Goal: Transaction & Acquisition: Purchase product/service

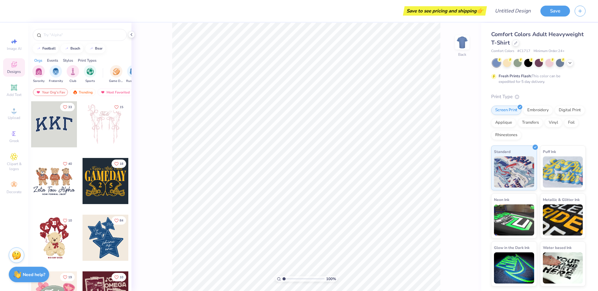
click at [560, 49] on span "Minimum Order: 24 +" at bounding box center [549, 51] width 31 height 5
click at [515, 40] on div at bounding box center [516, 42] width 7 height 7
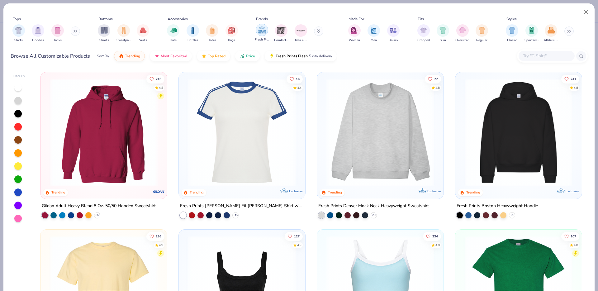
click at [263, 33] on img "filter for Fresh Prints" at bounding box center [261, 29] width 9 height 9
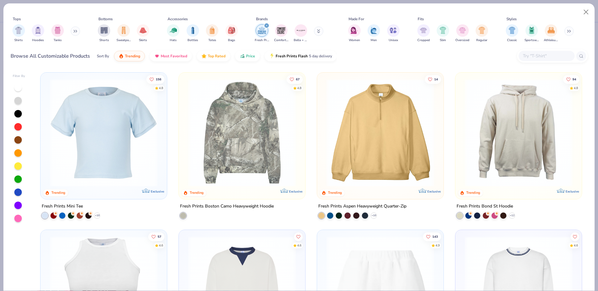
scroll to position [630, 0]
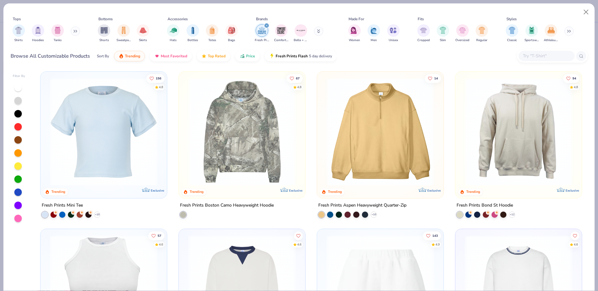
click at [377, 120] on img at bounding box center [381, 132] width 114 height 108
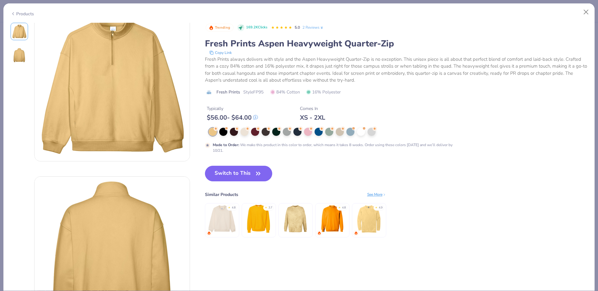
scroll to position [17, 0]
click at [228, 208] on div "★" at bounding box center [229, 207] width 2 height 2
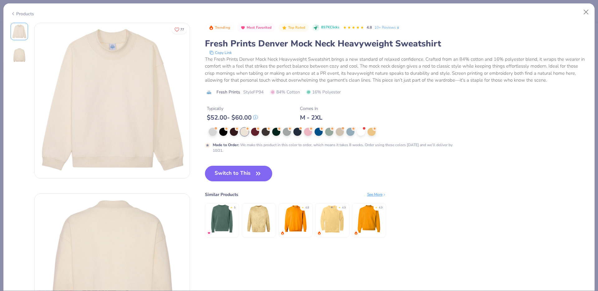
click at [16, 17] on div "Products" at bounding box center [299, 11] width 592 height 16
click at [13, 15] on icon at bounding box center [13, 13] width 5 height 7
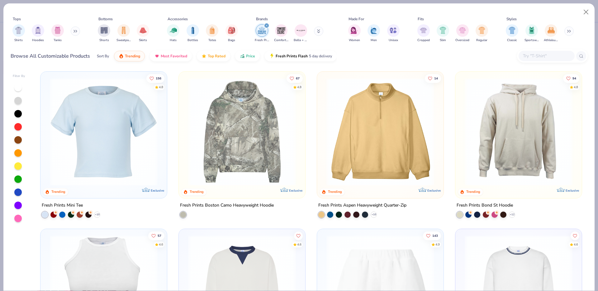
click at [356, 148] on img at bounding box center [381, 132] width 114 height 108
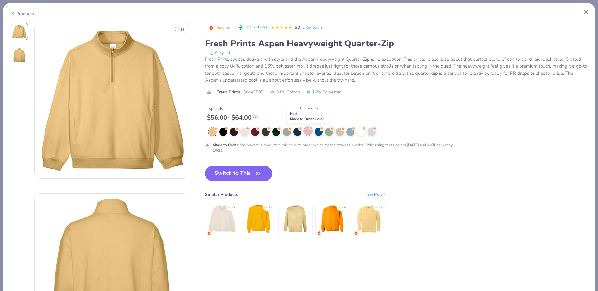
click at [307, 129] on div at bounding box center [308, 131] width 8 height 8
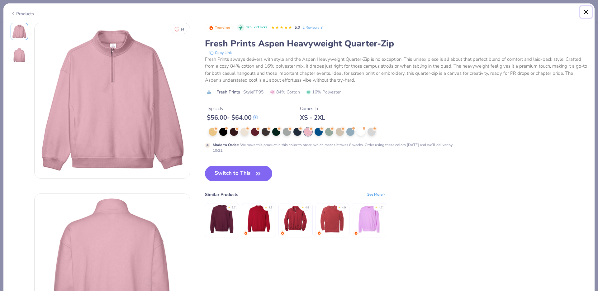
click at [588, 9] on button "Close" at bounding box center [587, 12] width 12 height 12
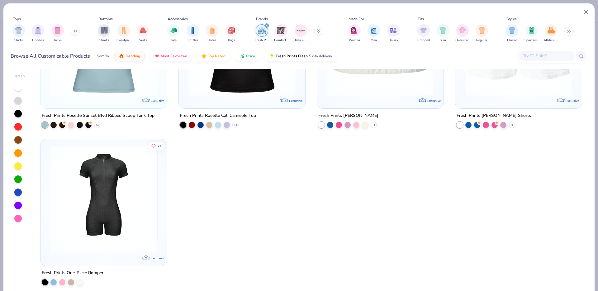
scroll to position [2613, 0]
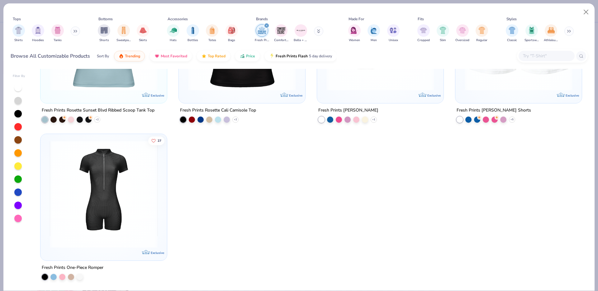
click at [548, 50] on div at bounding box center [552, 55] width 71 height 13
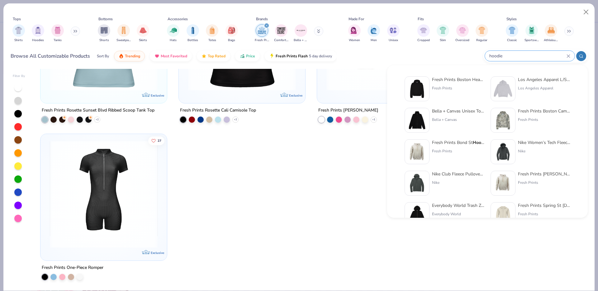
type input "hoodie"
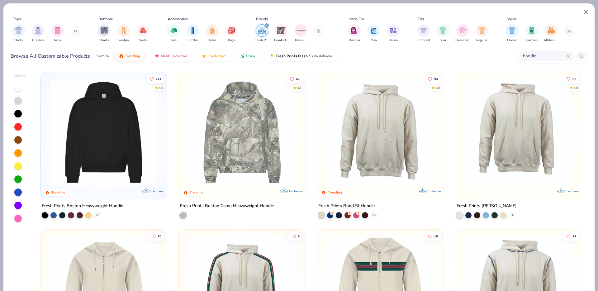
scroll to position [96, 0]
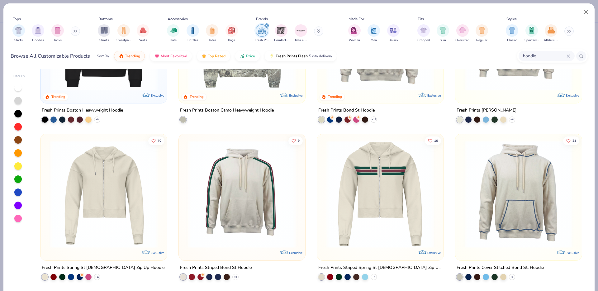
click at [349, 150] on img at bounding box center [381, 194] width 114 height 108
